Goal: Use online tool/utility: Utilize a website feature to perform a specific function

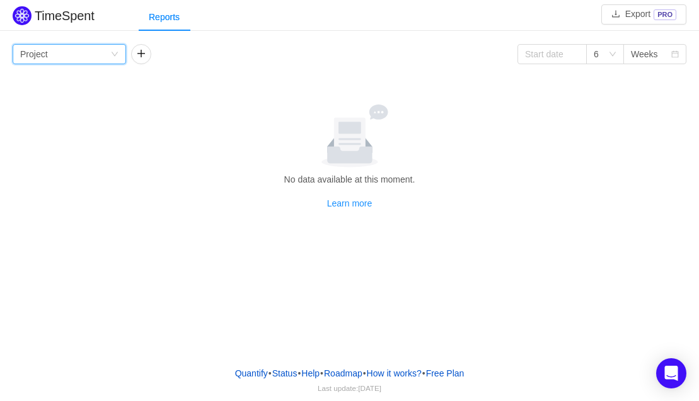
click at [52, 56] on div "Group by Project" at bounding box center [65, 54] width 90 height 19
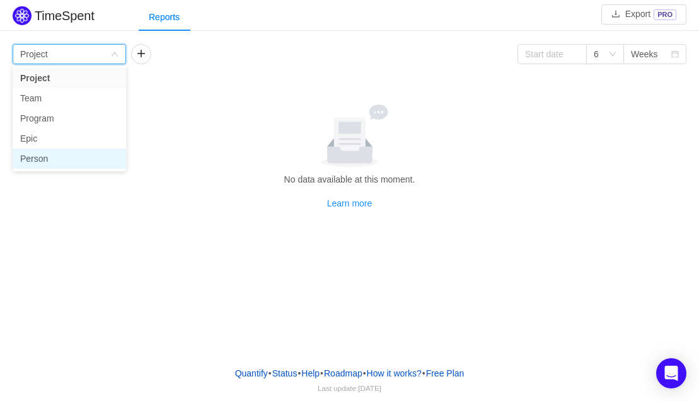
click at [44, 163] on li "Person" at bounding box center [69, 159] width 113 height 20
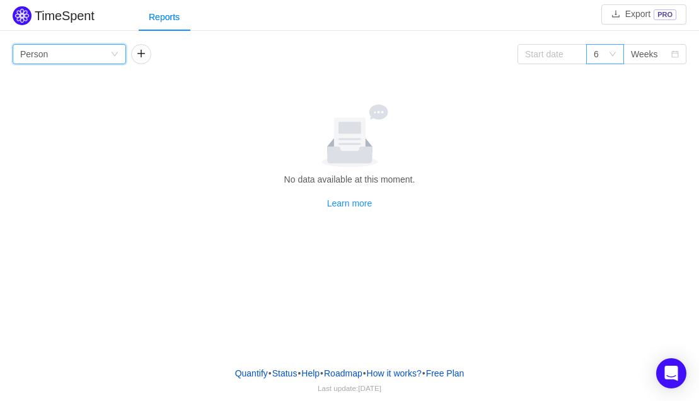
click at [607, 59] on div "6" at bounding box center [601, 54] width 14 height 19
click at [553, 57] on input at bounding box center [551, 54] width 69 height 20
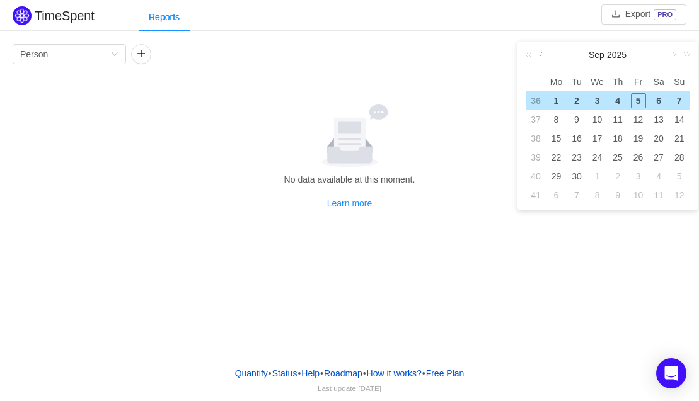
click at [544, 57] on link at bounding box center [541, 54] width 11 height 25
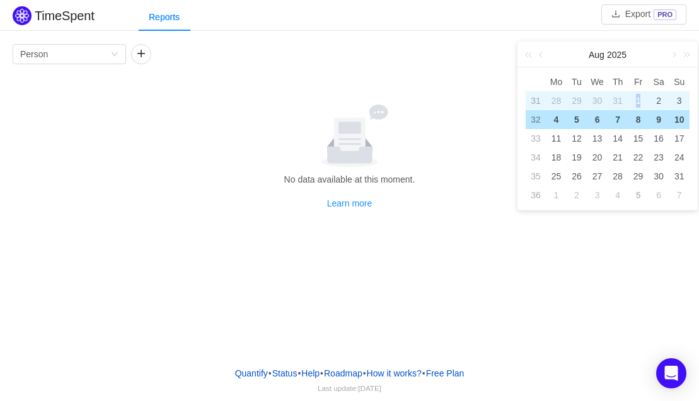
click at [638, 98] on div "1" at bounding box center [638, 100] width 15 height 15
type input "[DATE]"
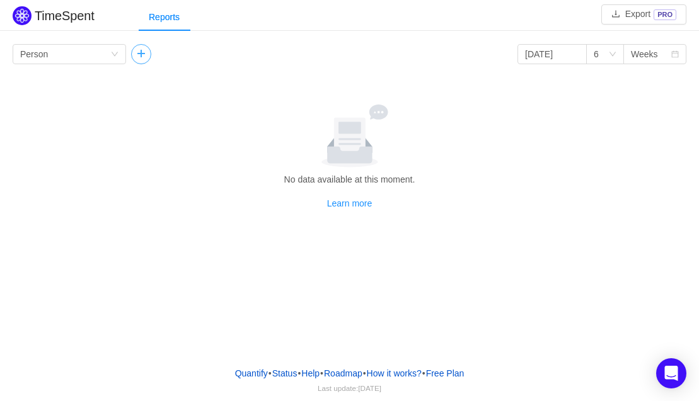
click at [139, 60] on button "button" at bounding box center [141, 54] width 20 height 20
click at [232, 55] on icon "icon: down" at bounding box center [233, 54] width 8 height 8
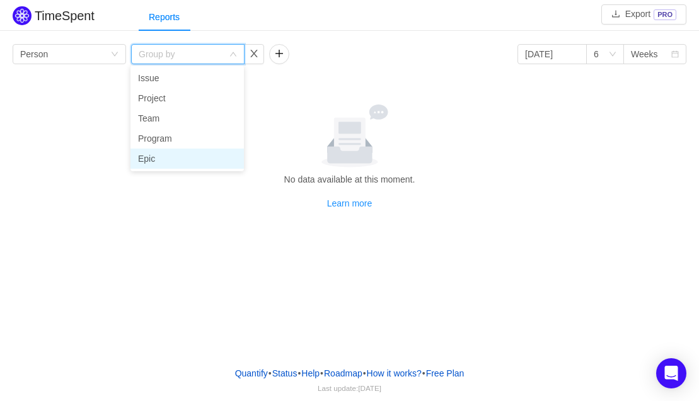
click at [169, 158] on li "Epic" at bounding box center [186, 159] width 113 height 20
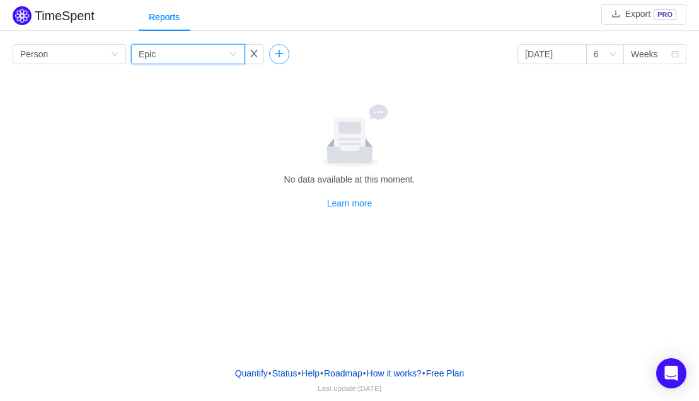
click at [282, 59] on button "button" at bounding box center [279, 54] width 20 height 20
click at [297, 59] on div "Group by" at bounding box center [319, 54] width 84 height 13
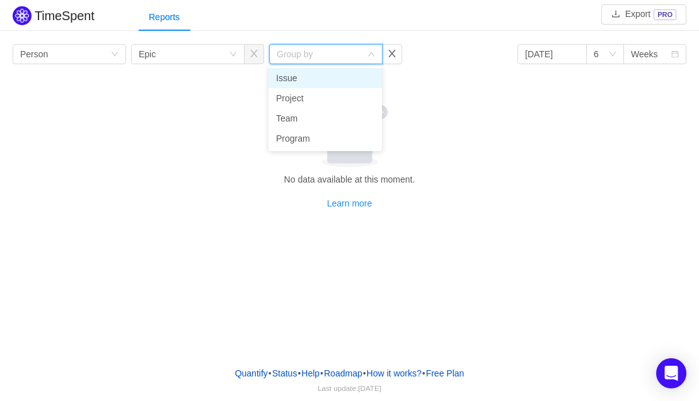
click at [303, 83] on li "Issue" at bounding box center [324, 78] width 113 height 20
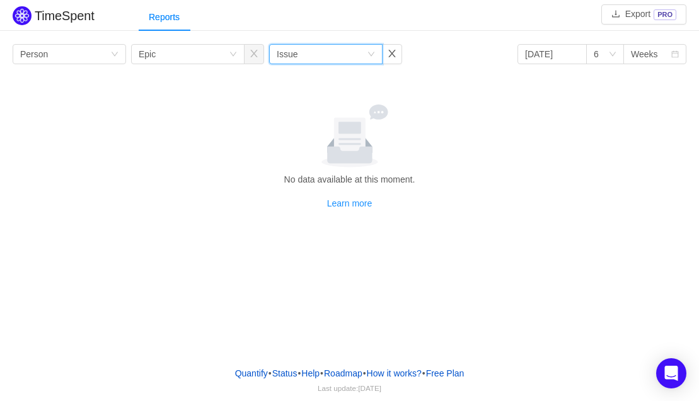
click at [571, 105] on div at bounding box center [350, 136] width 664 height 63
click at [569, 56] on input "[DATE]" at bounding box center [551, 54] width 69 height 20
click at [481, 89] on div "Group by Person Group by Epic Group by Issue [DATE] 6 Weeks No data available a…" at bounding box center [350, 127] width 674 height 166
click at [337, 58] on div "Group by Issue" at bounding box center [322, 54] width 90 height 19
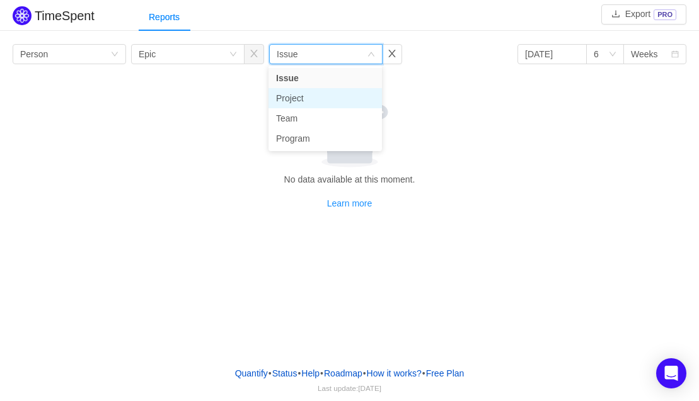
click at [314, 100] on li "Project" at bounding box center [324, 98] width 113 height 20
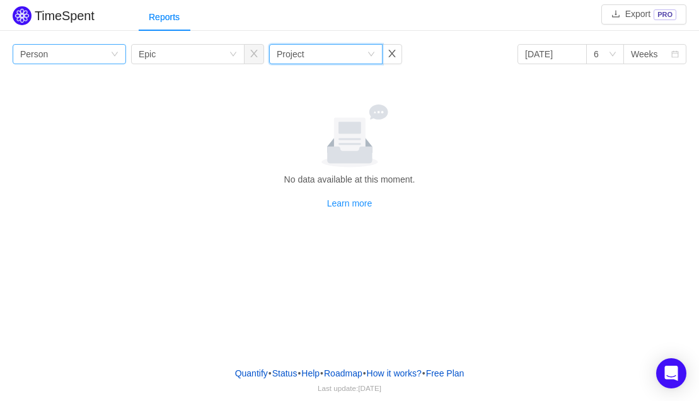
click at [90, 50] on div "Group by Person" at bounding box center [65, 54] width 90 height 19
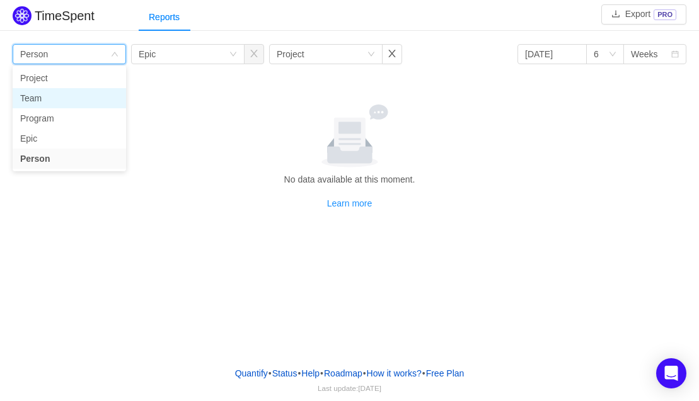
click at [64, 95] on li "Team" at bounding box center [69, 98] width 113 height 20
